Goal: Task Accomplishment & Management: Manage account settings

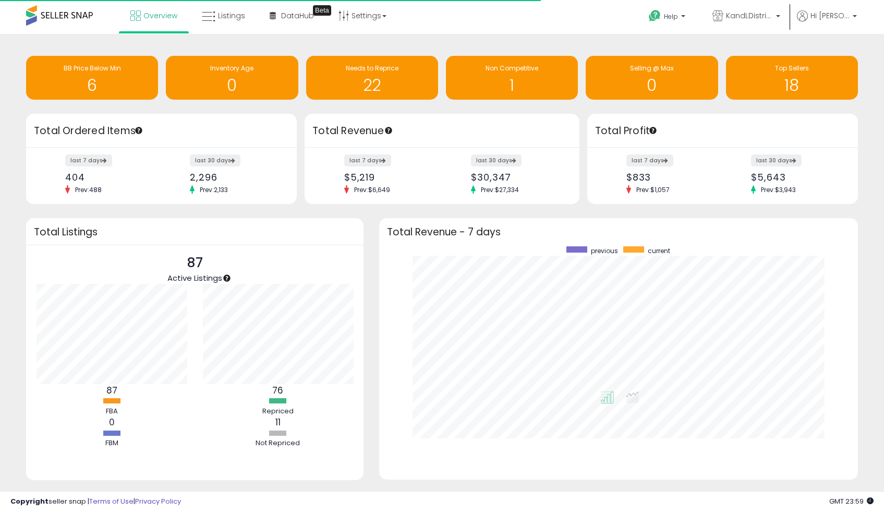
scroll to position [197, 458]
click at [100, 82] on h1 "6" at bounding box center [92, 85] width 122 height 17
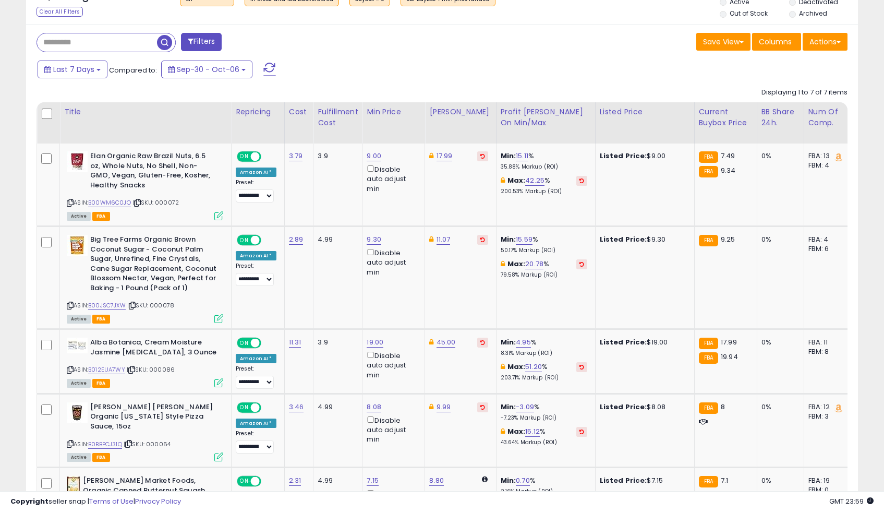
scroll to position [407, 0]
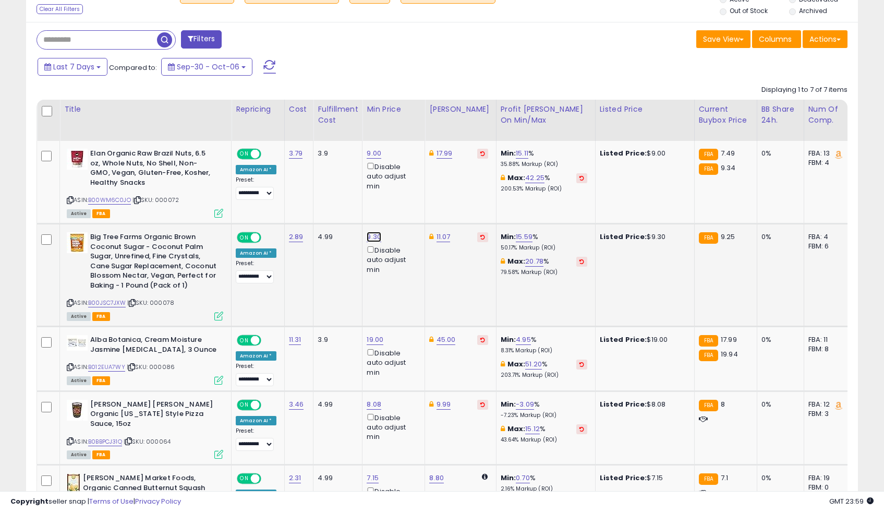
click at [370, 239] on link "9.30" at bounding box center [374, 237] width 15 height 10
click at [338, 203] on input "****" at bounding box center [344, 201] width 93 height 18
type input "****"
click button "submit" at bounding box center [404, 200] width 18 height 16
click at [257, 277] on select "**********" at bounding box center [255, 276] width 38 height 13
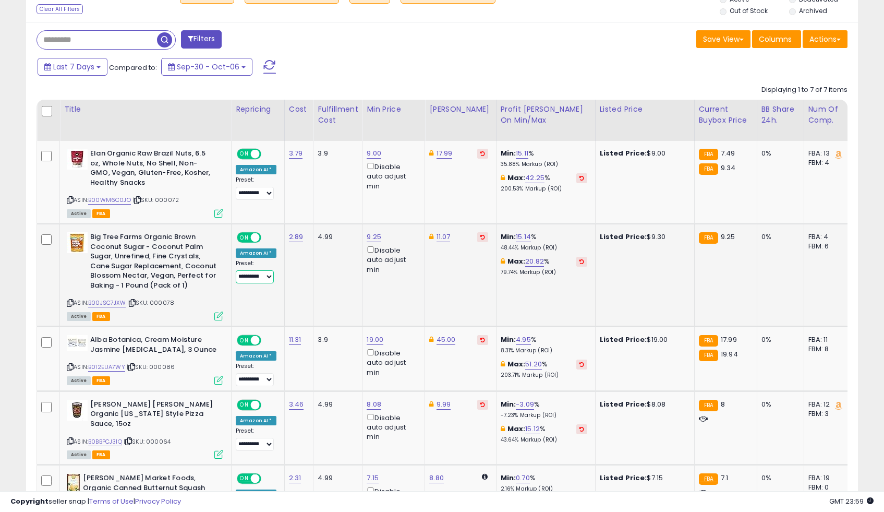
click at [236, 270] on select "**********" at bounding box center [255, 276] width 38 height 13
click at [284, 288] on td "2.89" at bounding box center [298, 275] width 29 height 103
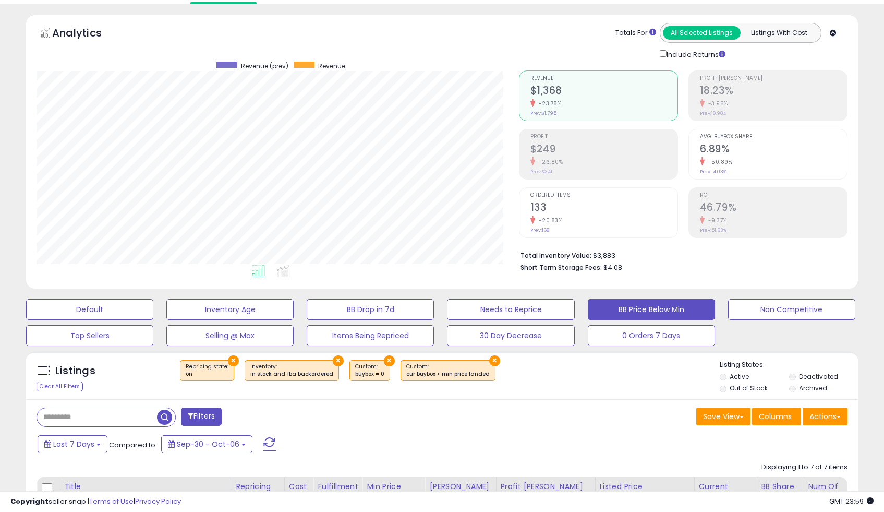
scroll to position [0, 0]
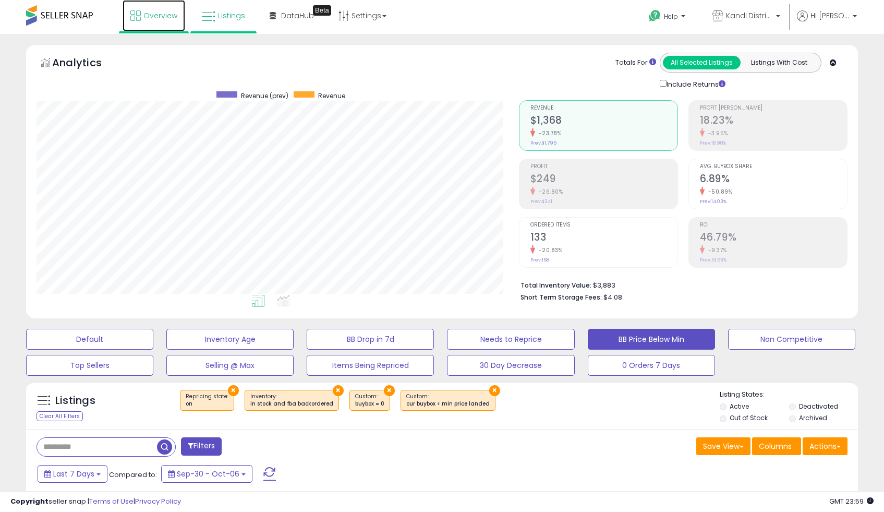
click at [152, 25] on link "Overview" at bounding box center [154, 15] width 63 height 31
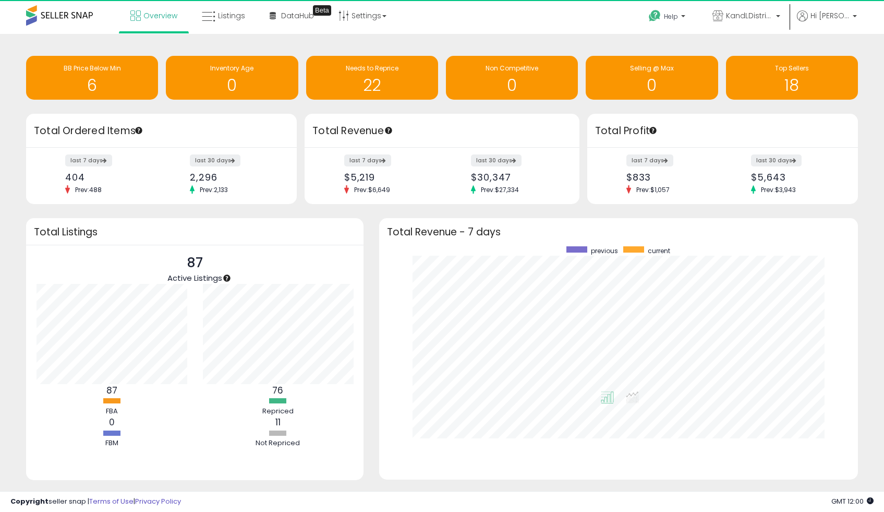
scroll to position [521453, 521192]
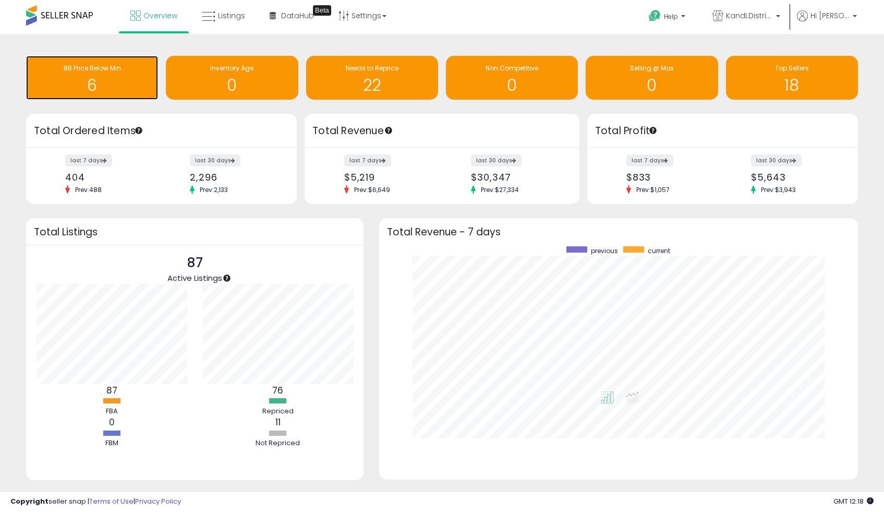
click at [80, 88] on h1 "6" at bounding box center [92, 85] width 122 height 17
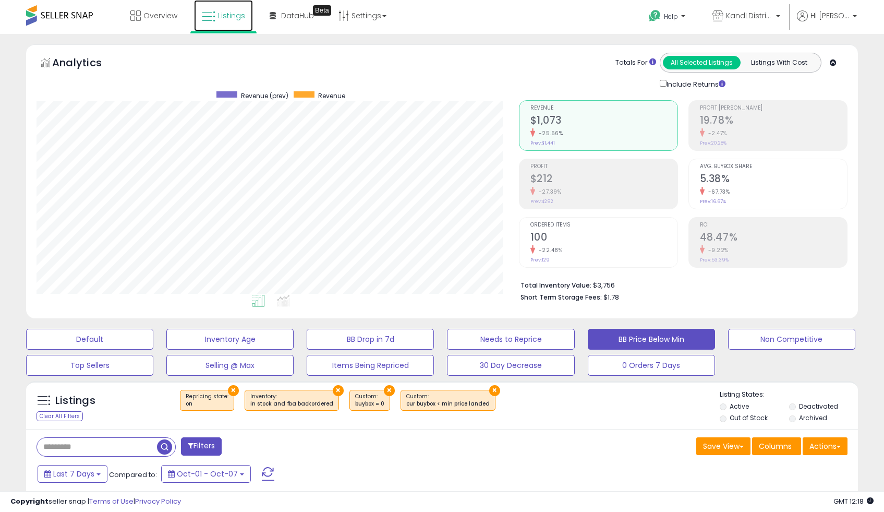
click at [220, 18] on span "Listings" at bounding box center [231, 15] width 27 height 10
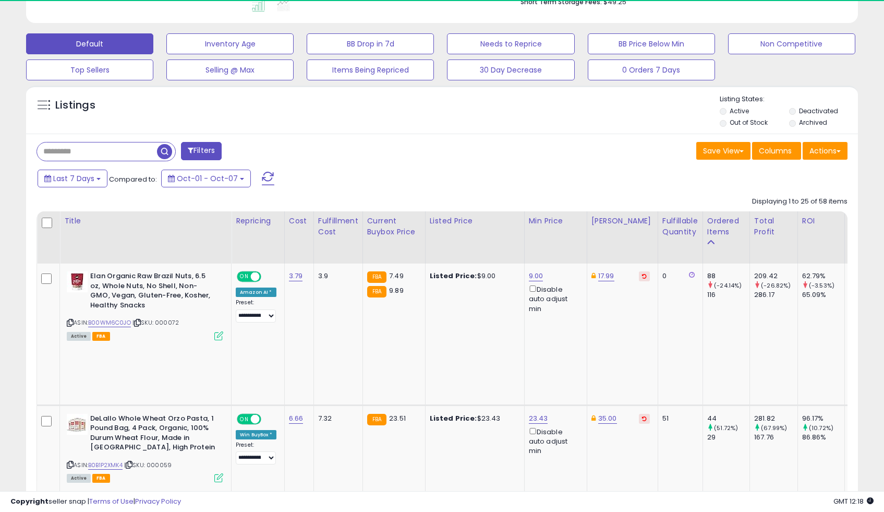
scroll to position [214, 482]
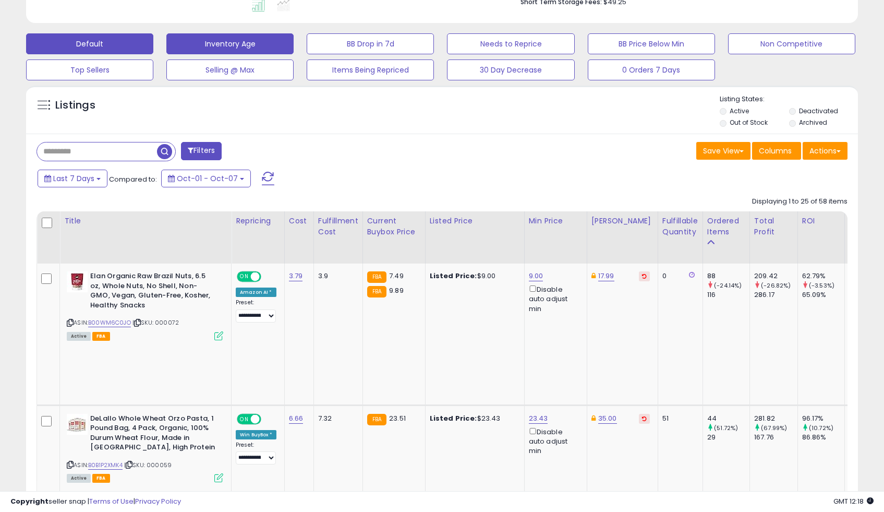
click at [244, 45] on button "Inventory Age" at bounding box center [229, 43] width 127 height 21
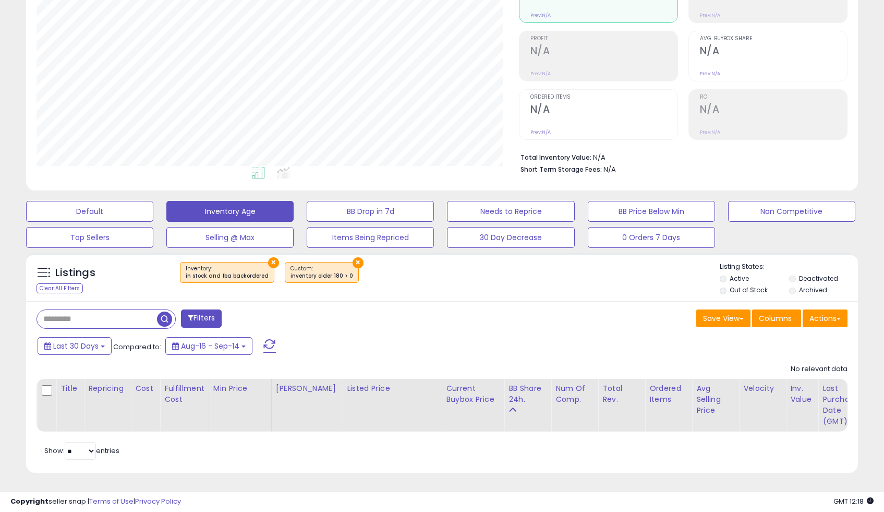
scroll to position [0, 0]
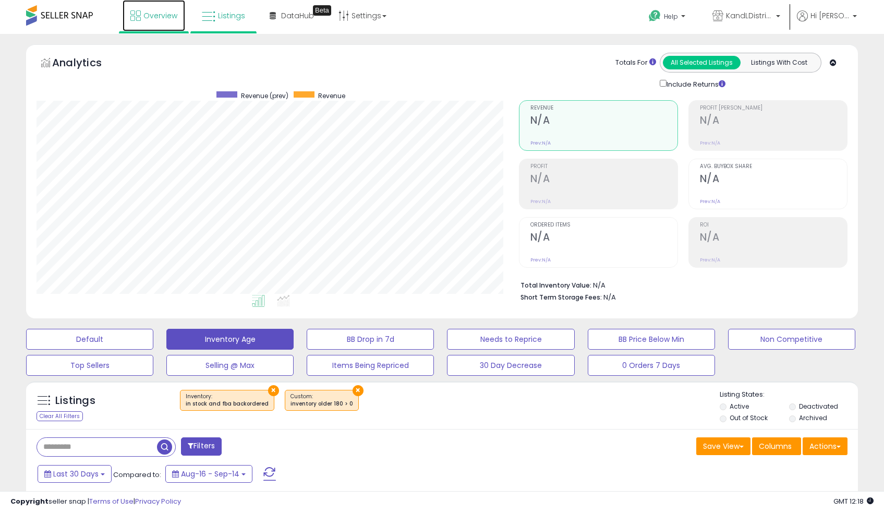
click at [137, 19] on icon at bounding box center [135, 15] width 10 height 10
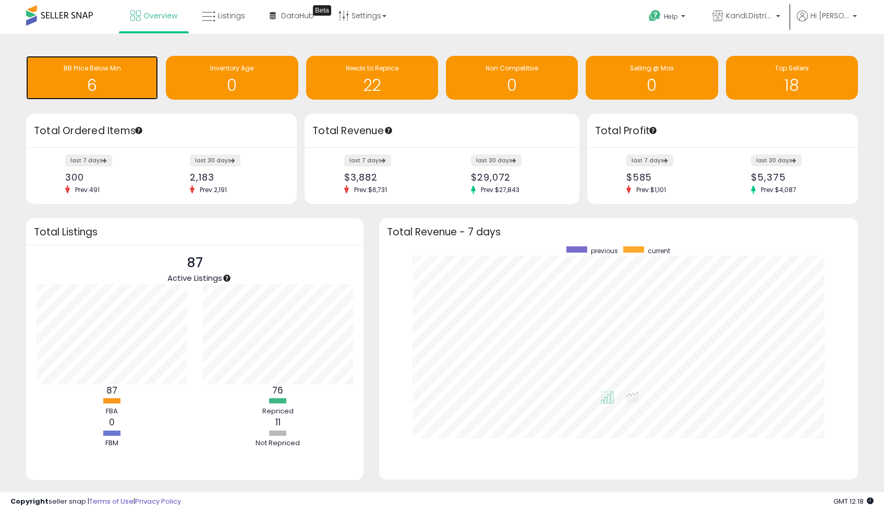
click at [115, 79] on h1 "6" at bounding box center [92, 85] width 122 height 17
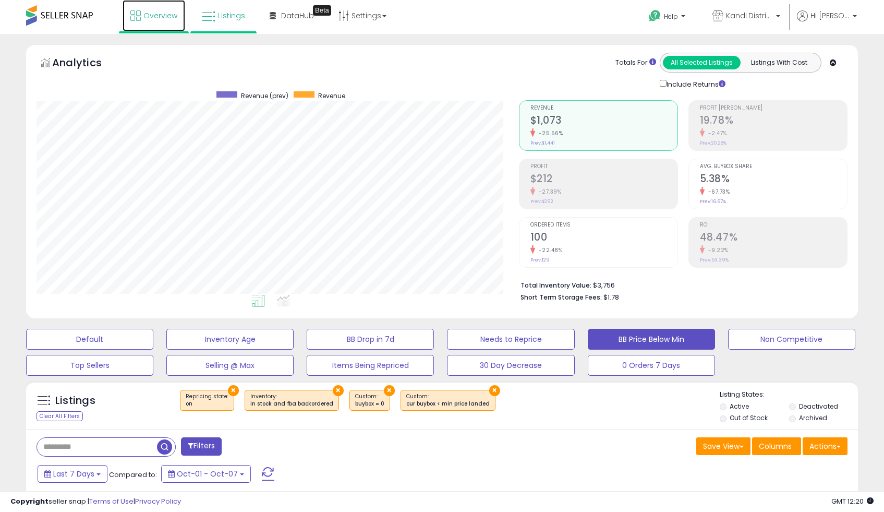
click at [158, 14] on span "Overview" at bounding box center [160, 15] width 34 height 10
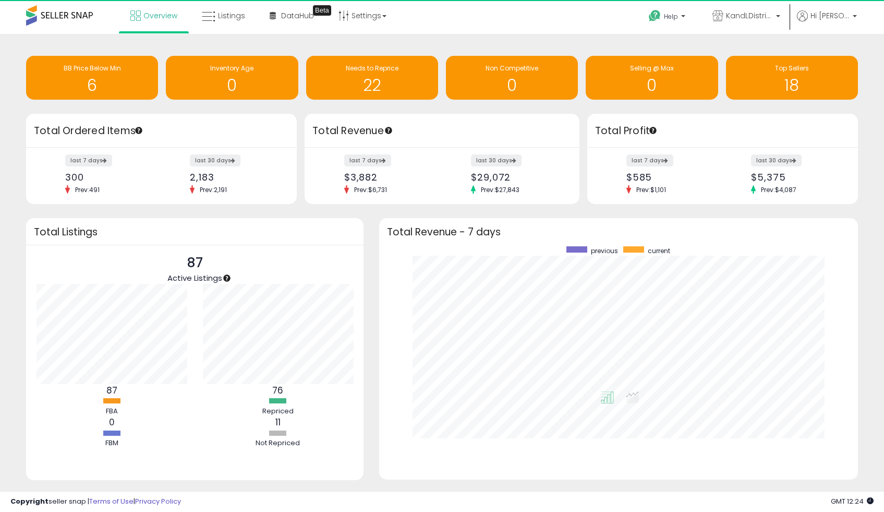
scroll to position [521453, 521192]
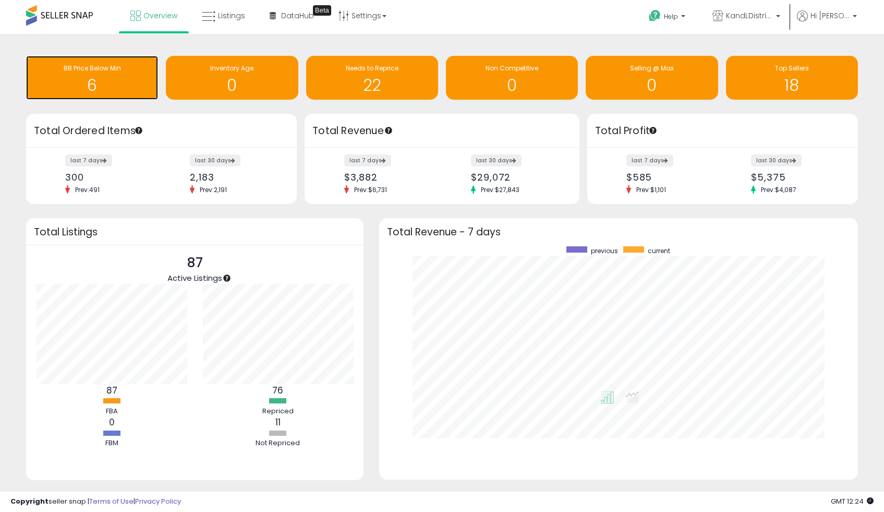
click at [114, 67] on span "BB Price Below Min" at bounding box center [92, 68] width 57 height 9
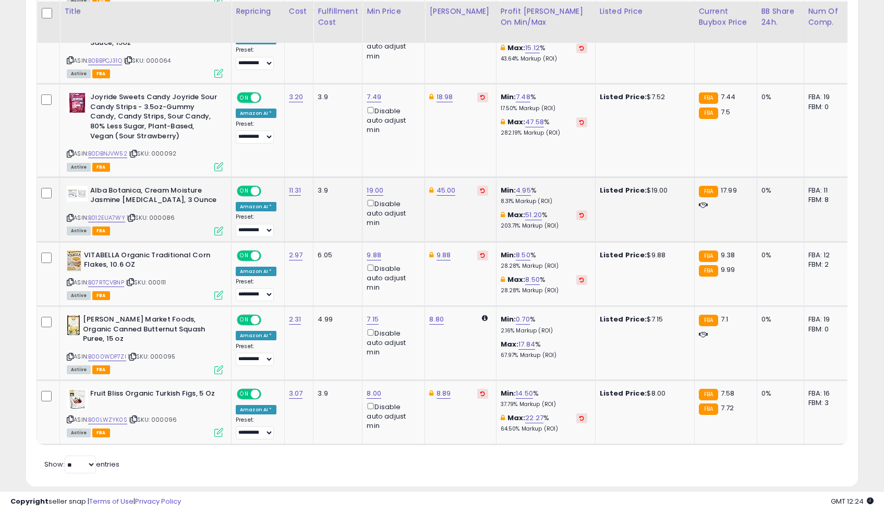
scroll to position [654, 0]
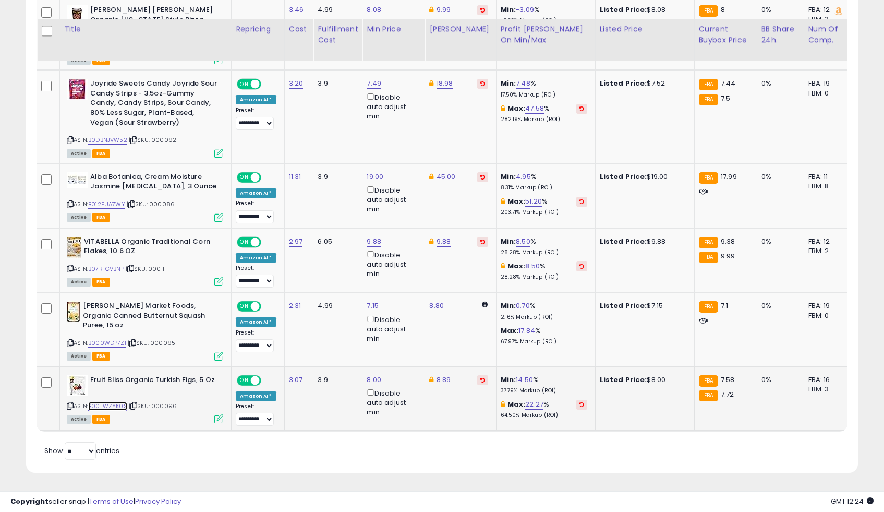
click at [123, 402] on link "B00LWZYK0S" at bounding box center [107, 406] width 39 height 9
click at [370, 375] on link "8.00" at bounding box center [374, 380] width 15 height 10
click at [353, 340] on input "****" at bounding box center [344, 349] width 93 height 18
type input "****"
click button "submit" at bounding box center [404, 348] width 18 height 16
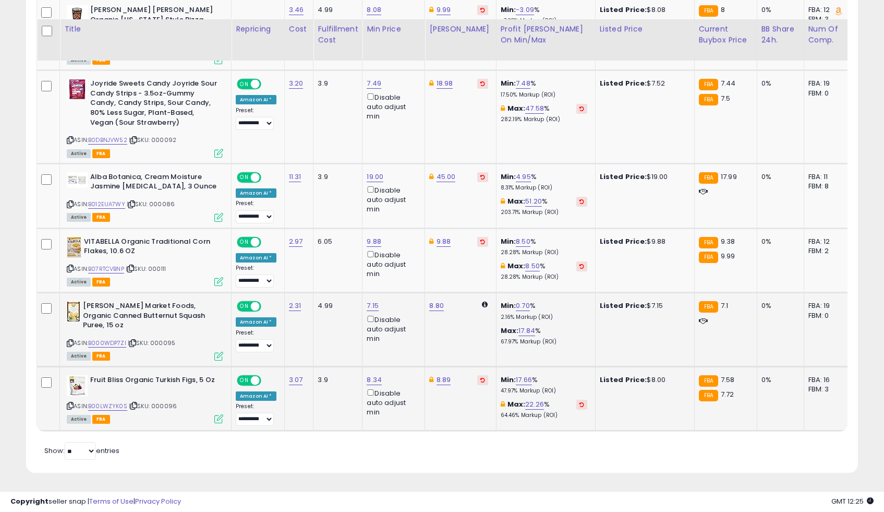
click at [324, 325] on td "4.99" at bounding box center [338, 330] width 49 height 74
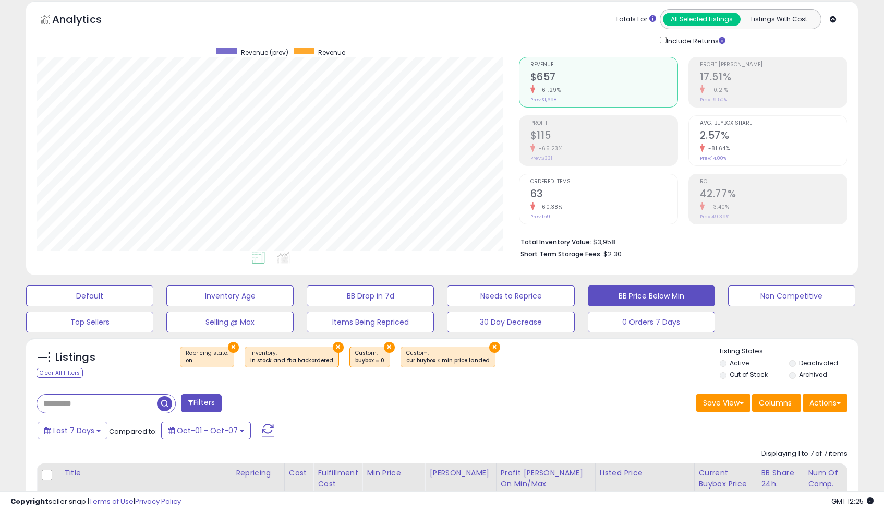
scroll to position [0, 0]
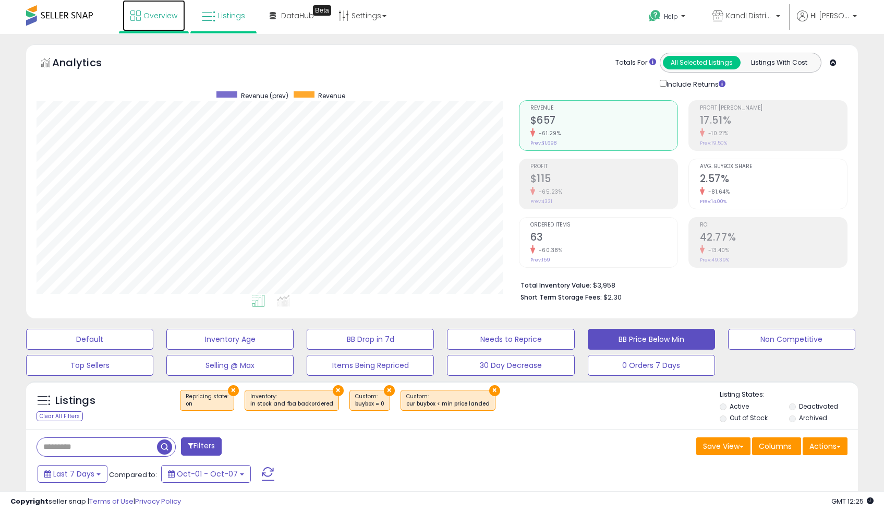
click at [141, 20] on link "Overview" at bounding box center [154, 15] width 63 height 31
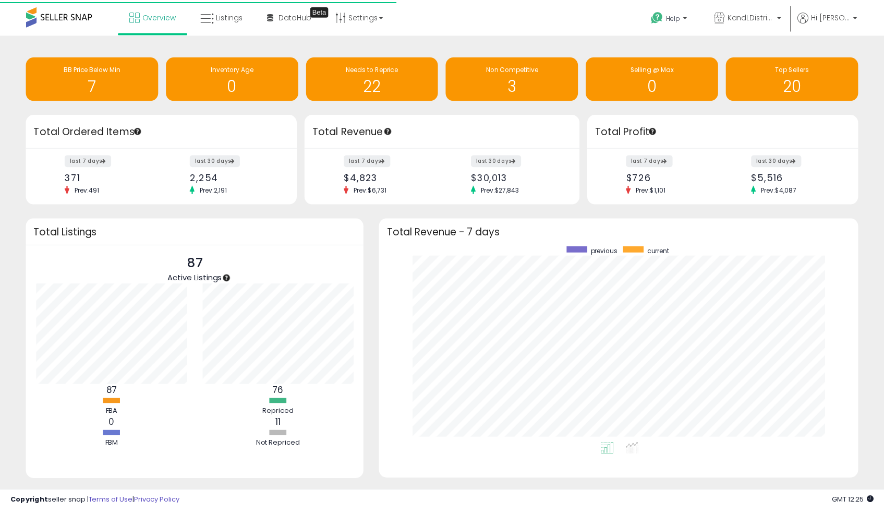
scroll to position [197, 458]
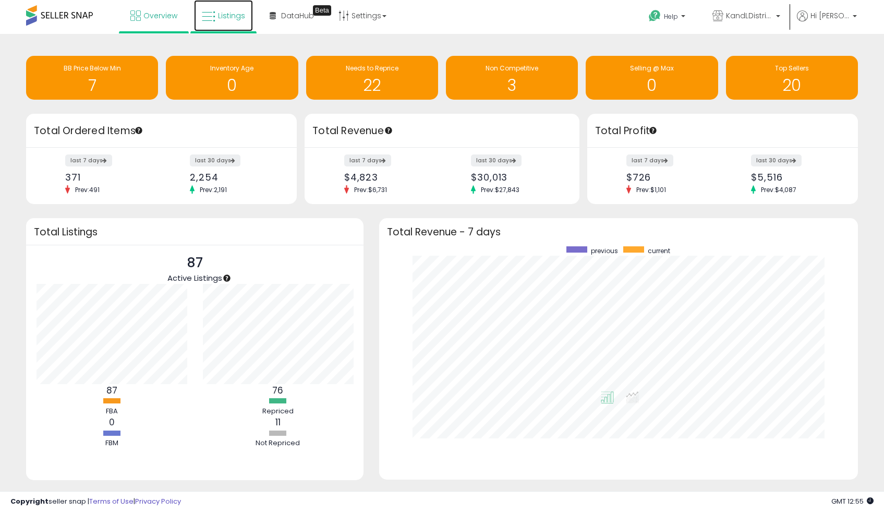
click at [218, 19] on span "Listings" at bounding box center [231, 15] width 27 height 10
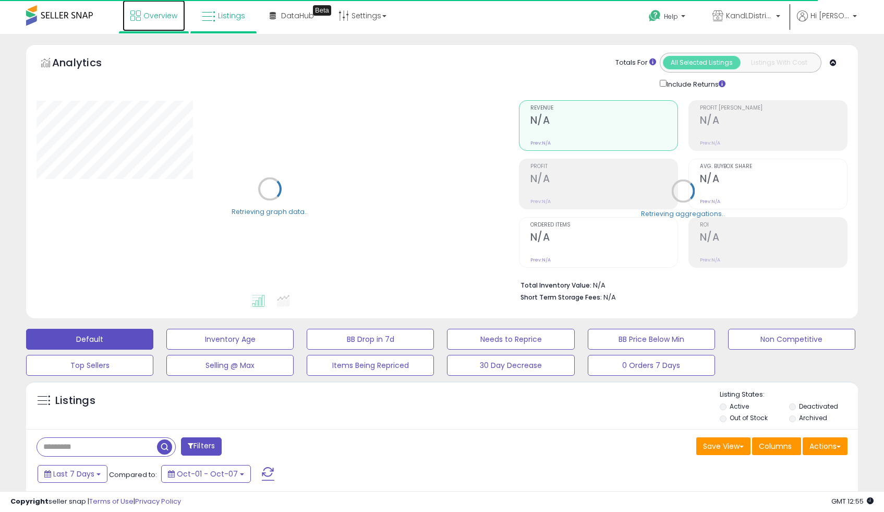
click at [169, 10] on span "Overview" at bounding box center [160, 15] width 34 height 10
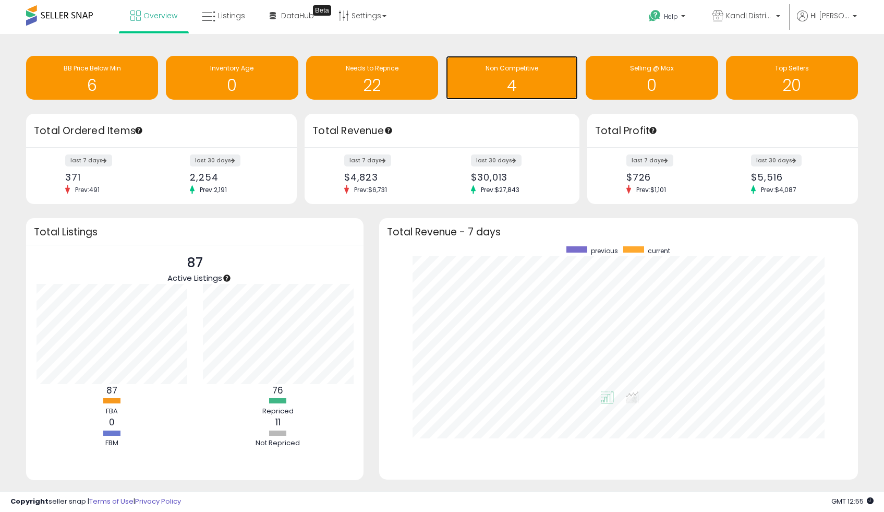
click at [532, 85] on h1 "4" at bounding box center [512, 85] width 122 height 17
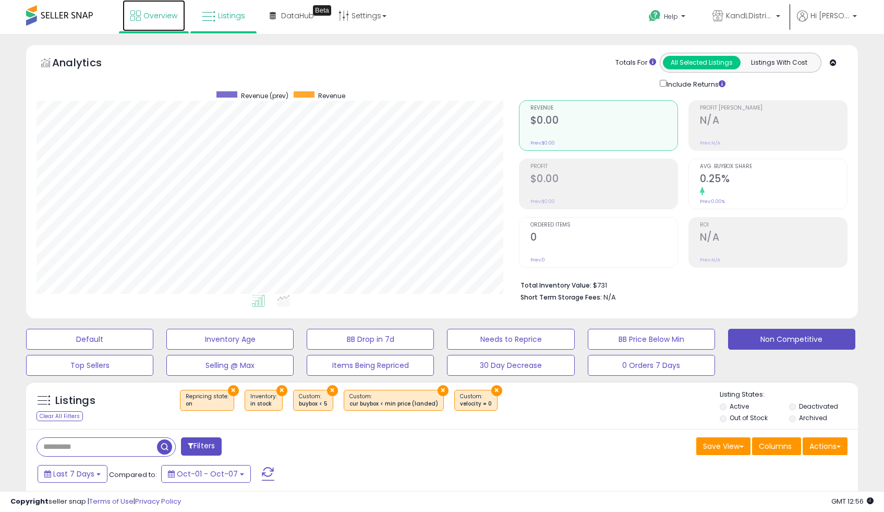
click at [161, 10] on span "Overview" at bounding box center [160, 15] width 34 height 10
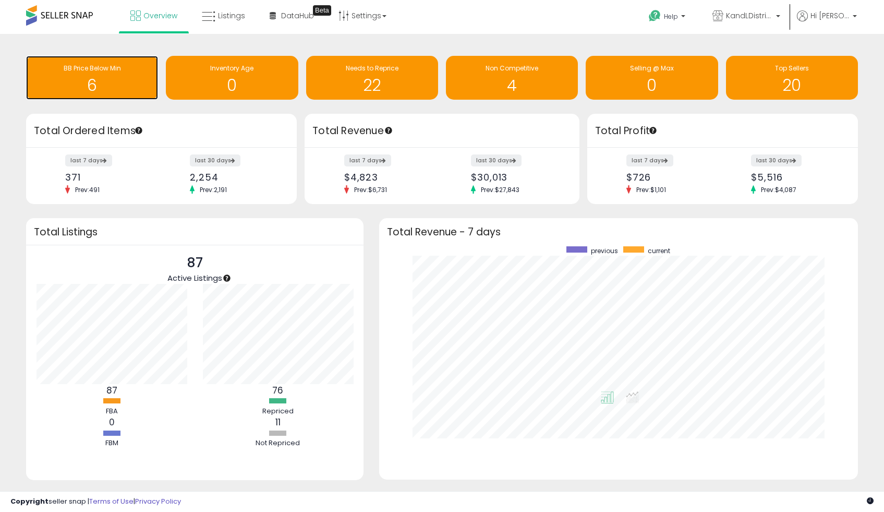
click at [114, 78] on h1 "6" at bounding box center [92, 85] width 122 height 17
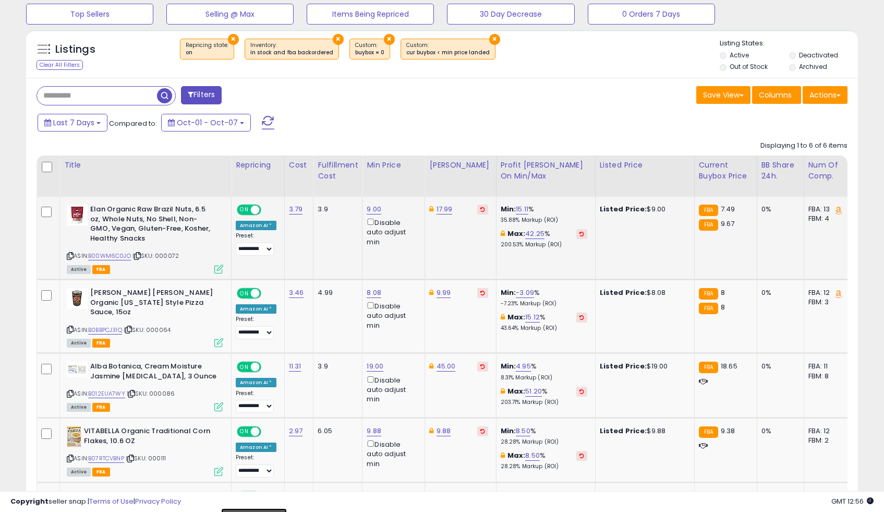
scroll to position [276, 0]
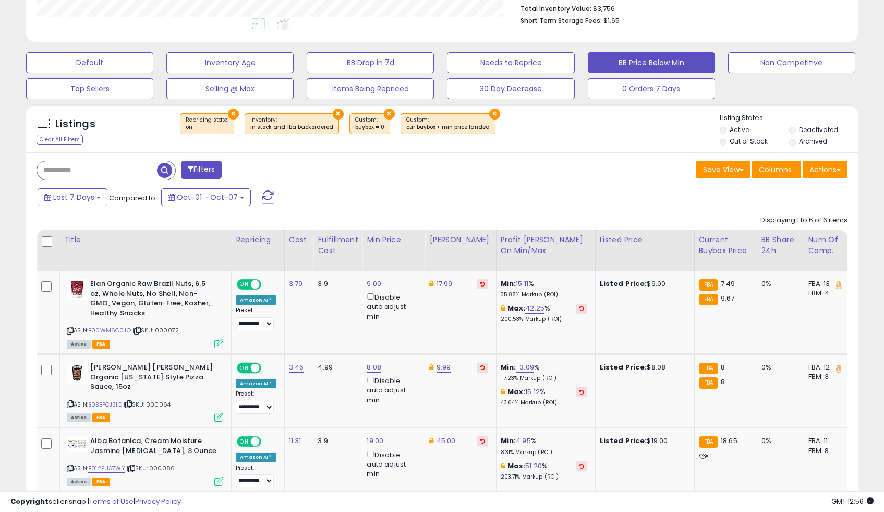
click at [231, 112] on button "×" at bounding box center [233, 114] width 11 height 11
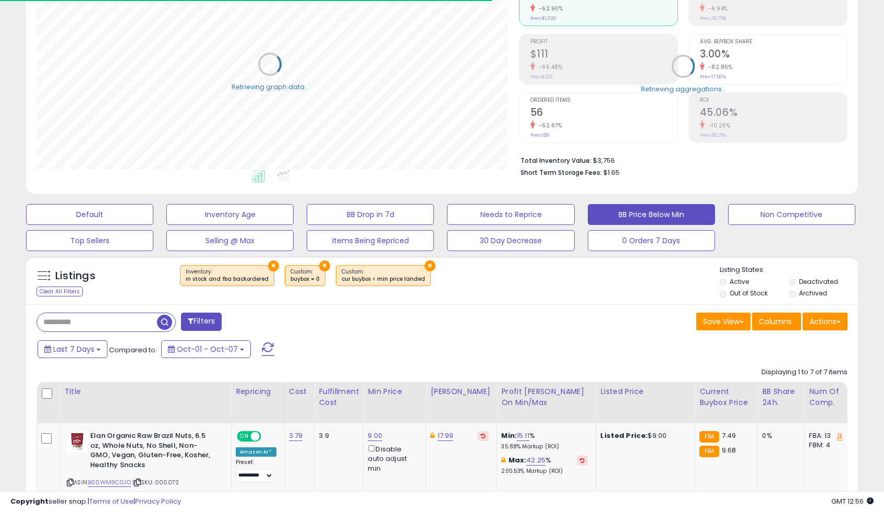
scroll to position [214, 482]
click at [271, 264] on button "×" at bounding box center [273, 265] width 11 height 11
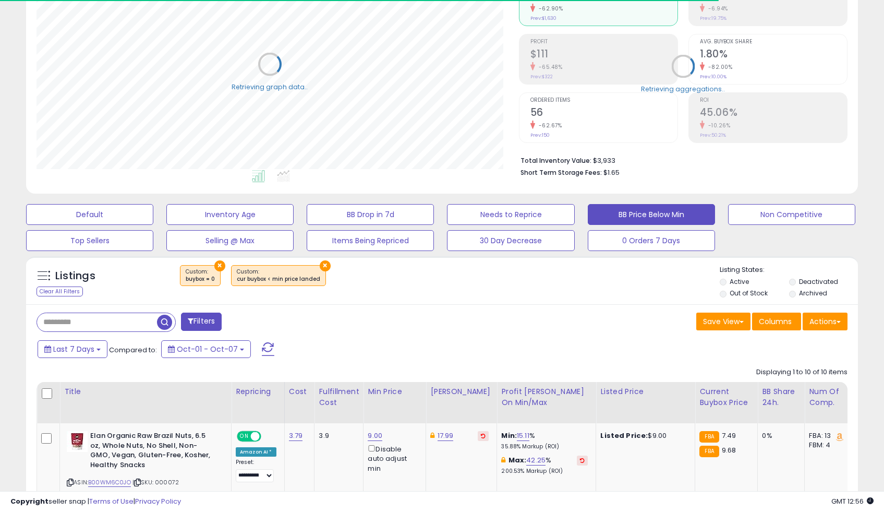
click at [221, 263] on button "×" at bounding box center [219, 265] width 11 height 11
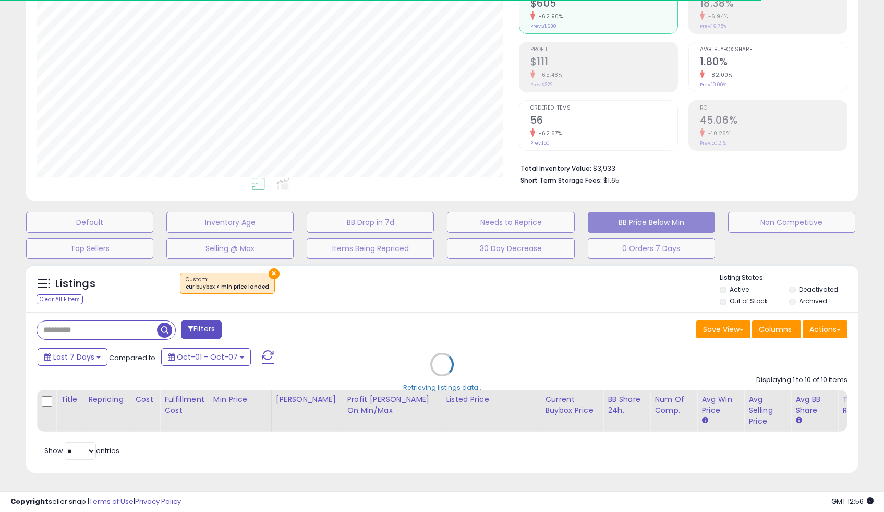
click at [269, 266] on div "Retrieving listings data.." at bounding box center [442, 372] width 848 height 227
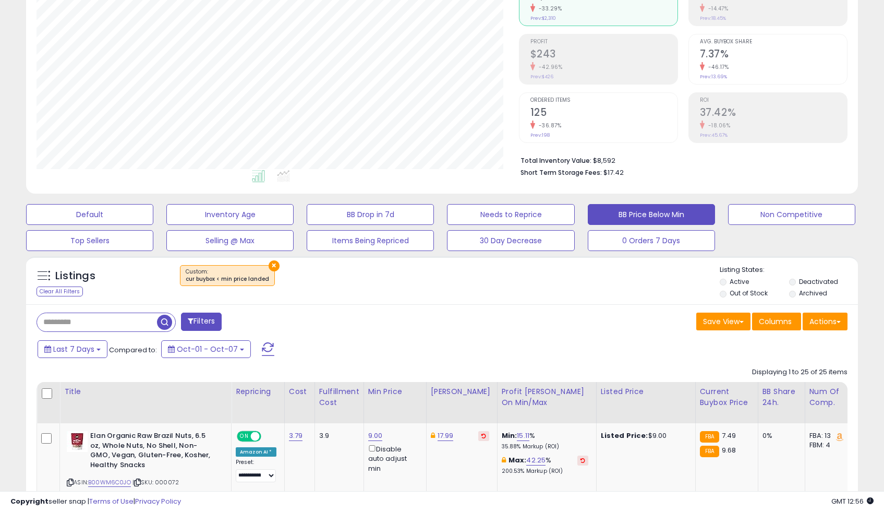
click at [271, 264] on button "×" at bounding box center [274, 265] width 11 height 11
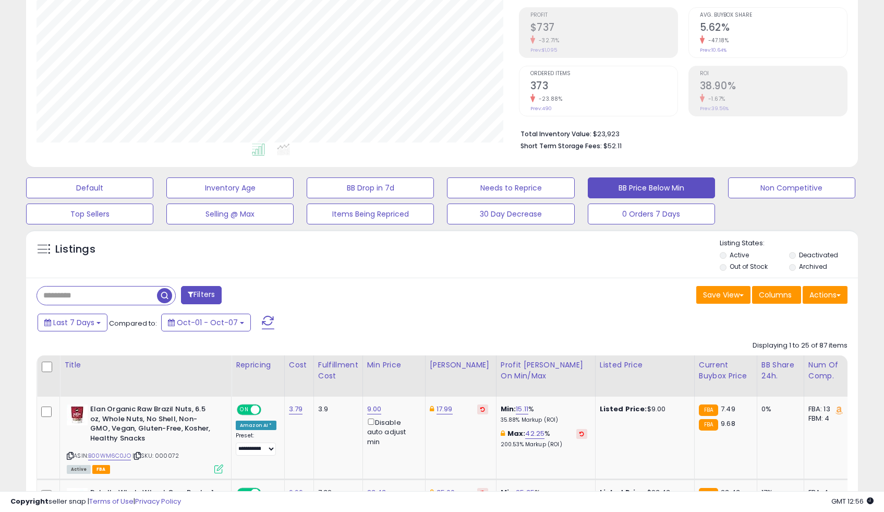
scroll to position [0, 0]
